Goal: Information Seeking & Learning: Understand process/instructions

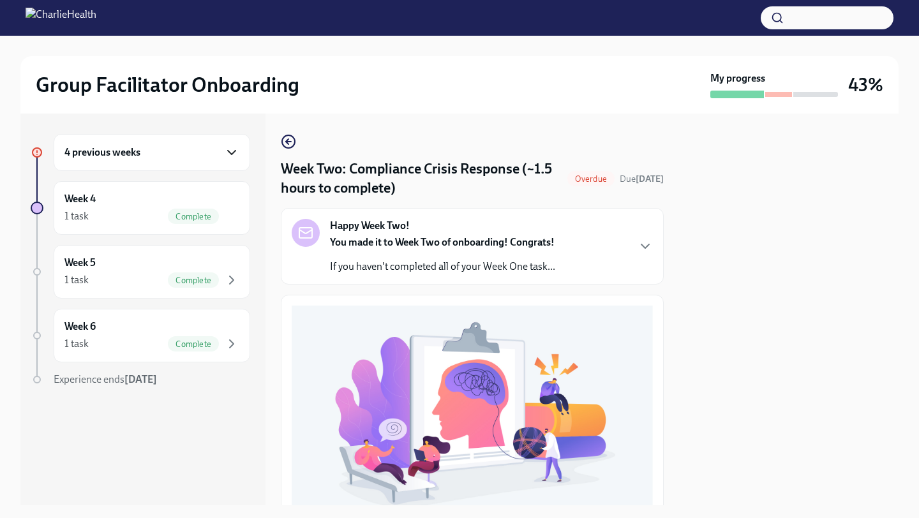
click at [228, 153] on icon "button" at bounding box center [231, 152] width 15 height 15
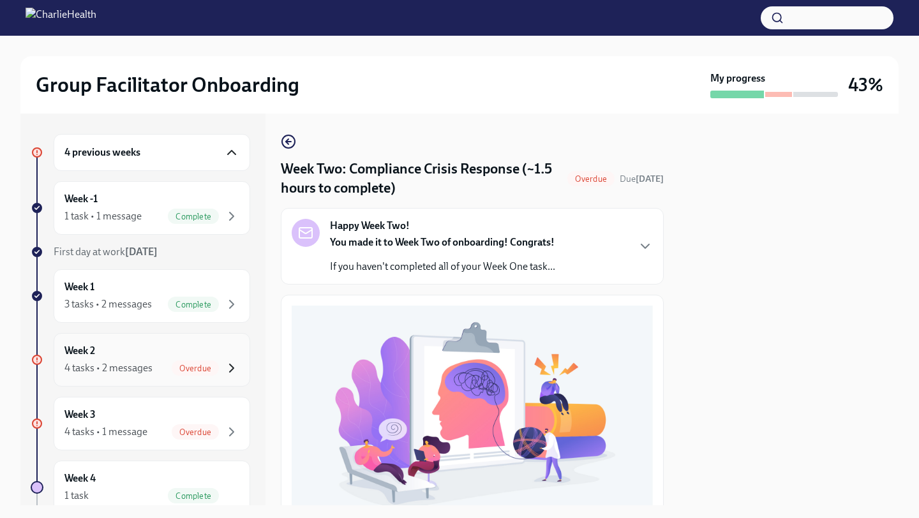
click at [230, 371] on icon "button" at bounding box center [232, 368] width 4 height 8
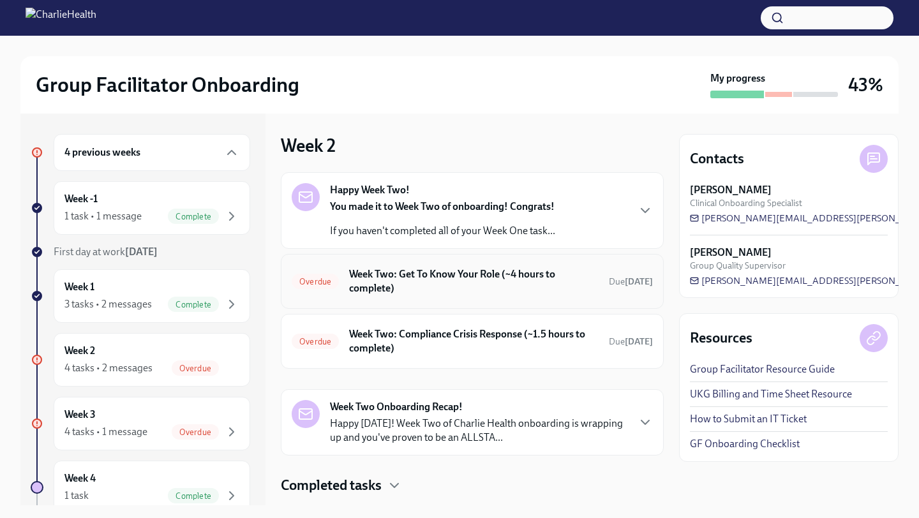
click at [555, 281] on h6 "Week Two: Get To Know Your Role (~4 hours to complete)" at bounding box center [474, 281] width 250 height 28
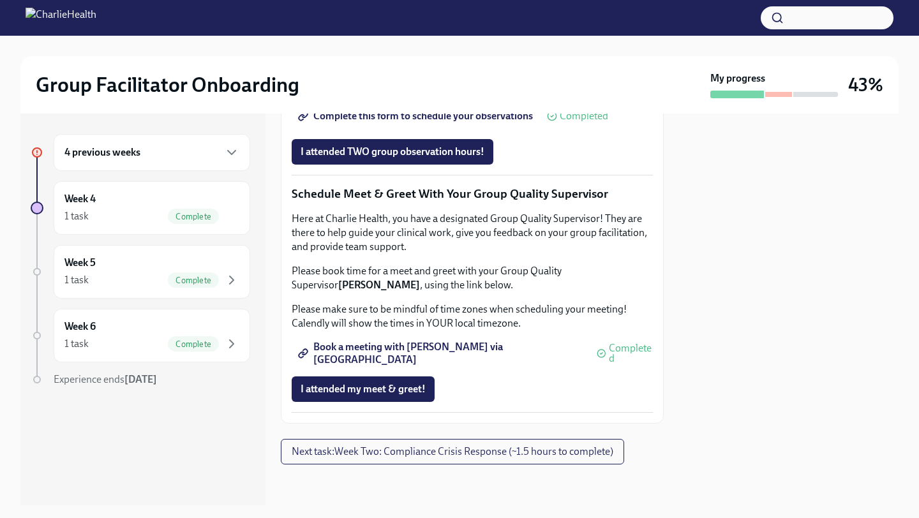
scroll to position [1181, 0]
click at [230, 151] on icon "button" at bounding box center [231, 152] width 15 height 15
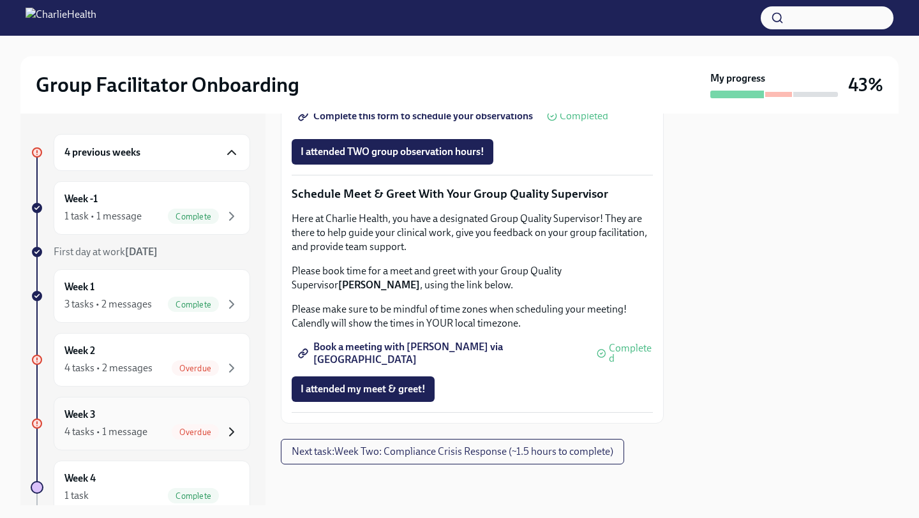
click at [233, 426] on icon "button" at bounding box center [231, 431] width 15 height 15
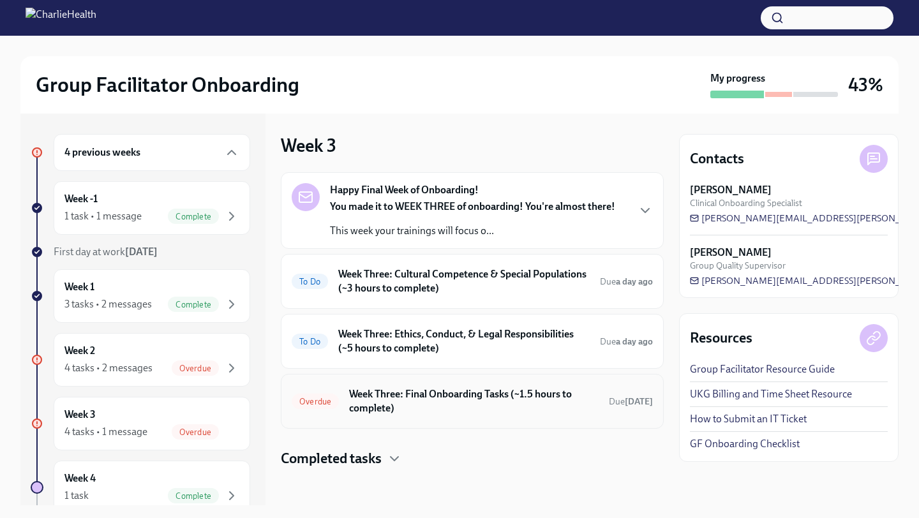
click at [494, 403] on h6 "Week Three: Final Onboarding Tasks (~1.5 hours to complete)" at bounding box center [474, 401] width 250 height 28
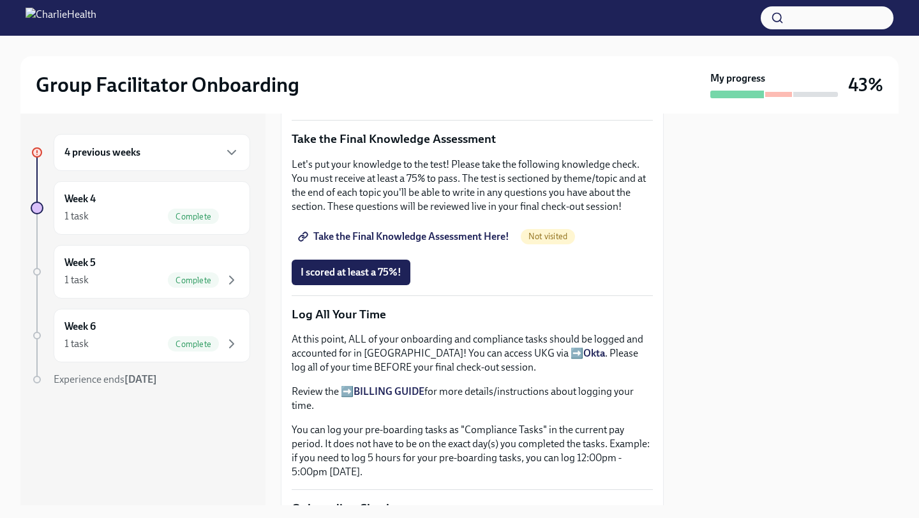
scroll to position [657, 0]
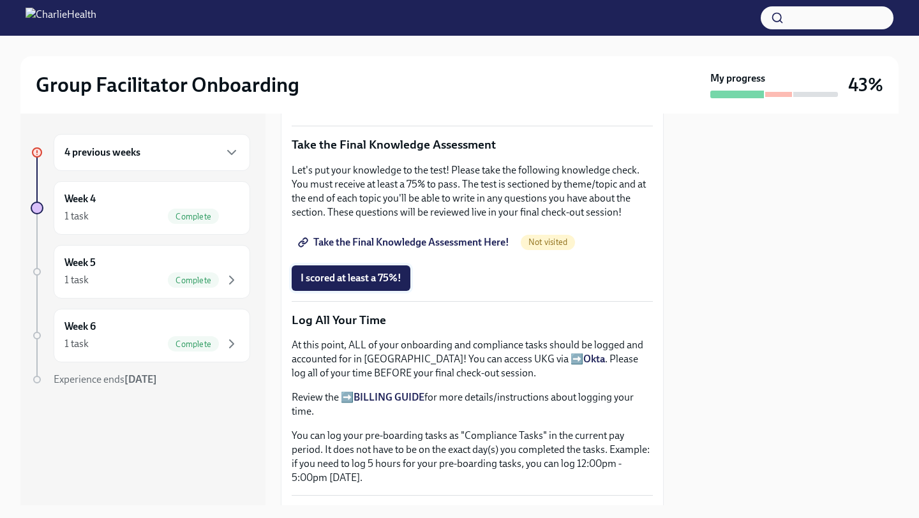
click at [363, 275] on span "I scored at least a 75%!" at bounding box center [351, 278] width 101 height 13
click at [436, 243] on span "Take the Final Knowledge Assessment Here!" at bounding box center [405, 242] width 209 height 13
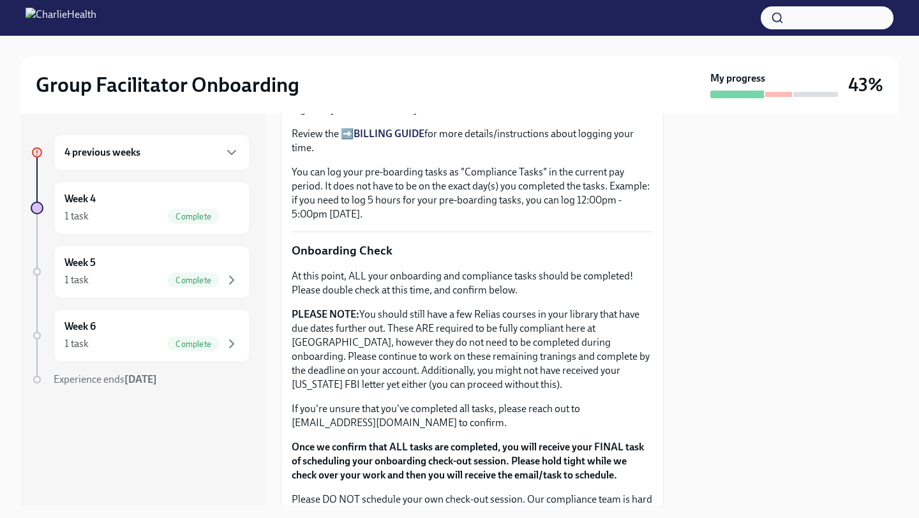
scroll to position [908, 0]
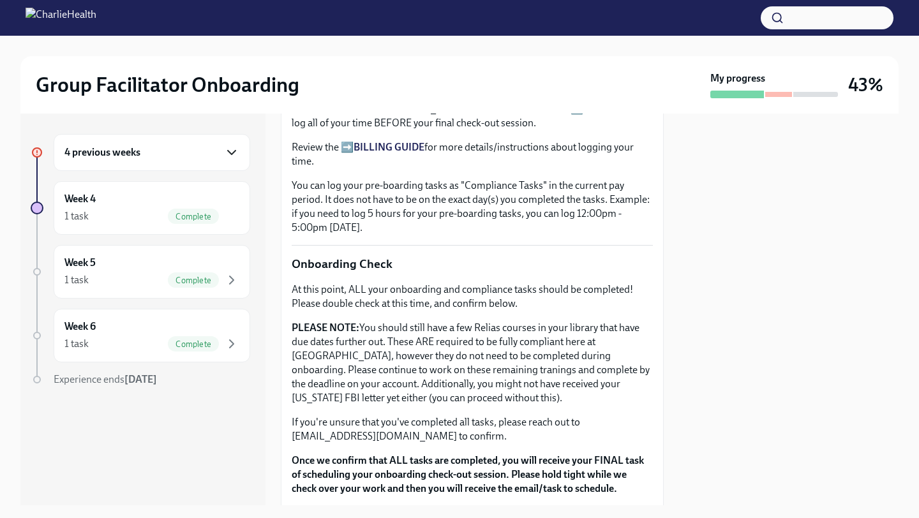
click at [230, 154] on icon "button" at bounding box center [231, 152] width 15 height 15
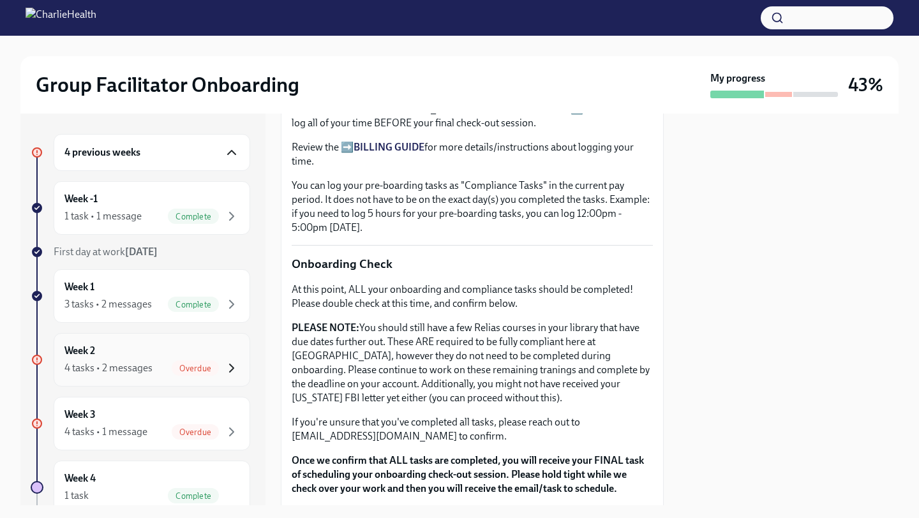
click at [234, 364] on icon "button" at bounding box center [231, 368] width 15 height 15
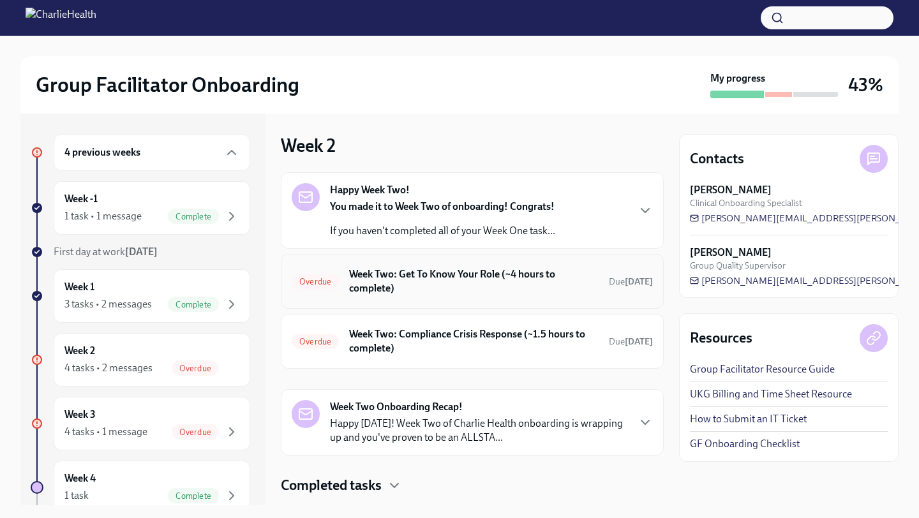
click at [513, 285] on h6 "Week Two: Get To Know Your Role (~4 hours to complete)" at bounding box center [474, 281] width 250 height 28
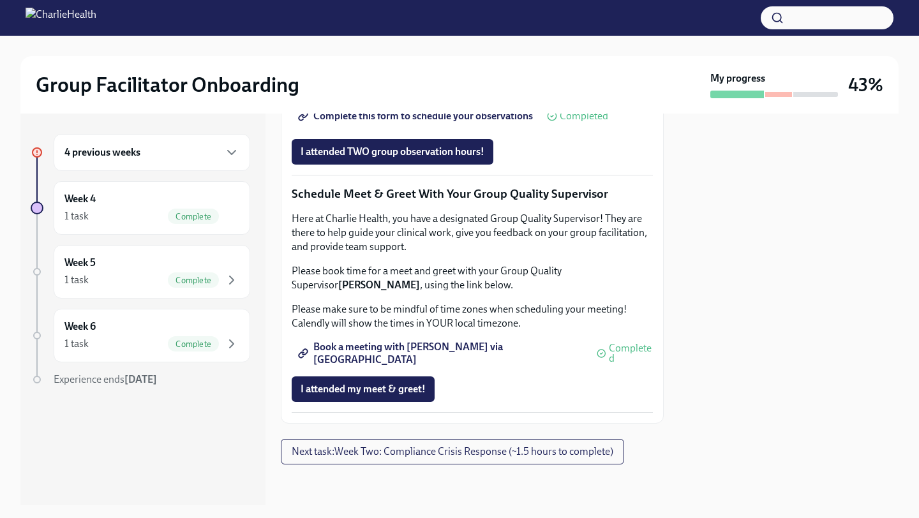
scroll to position [1003, 0]
click at [414, 87] on span "Group Observation Instructions" at bounding box center [377, 80] width 153 height 13
